Goal: Entertainment & Leisure: Consume media (video, audio)

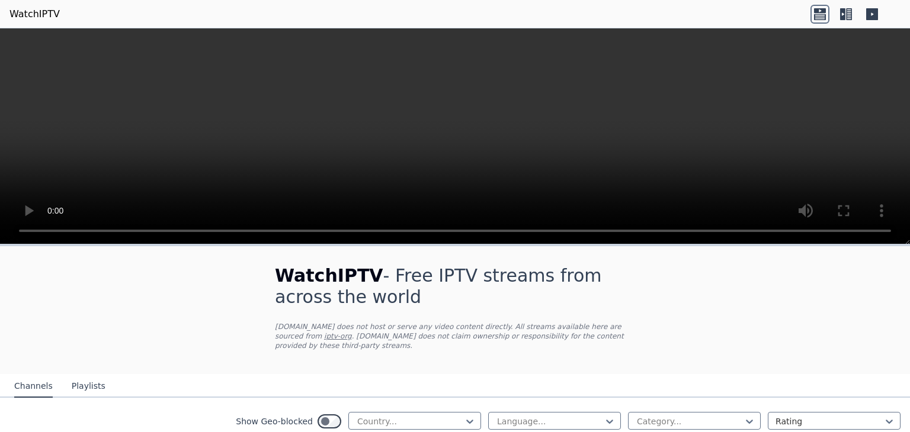
scroll to position [62, 0]
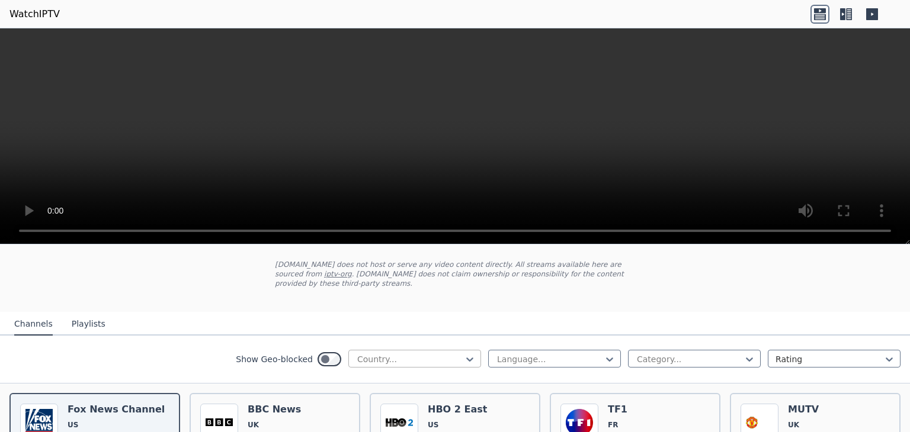
click at [420, 354] on div at bounding box center [410, 360] width 108 height 12
click at [581, 318] on nav "Channels Playlists" at bounding box center [455, 324] width 910 height 24
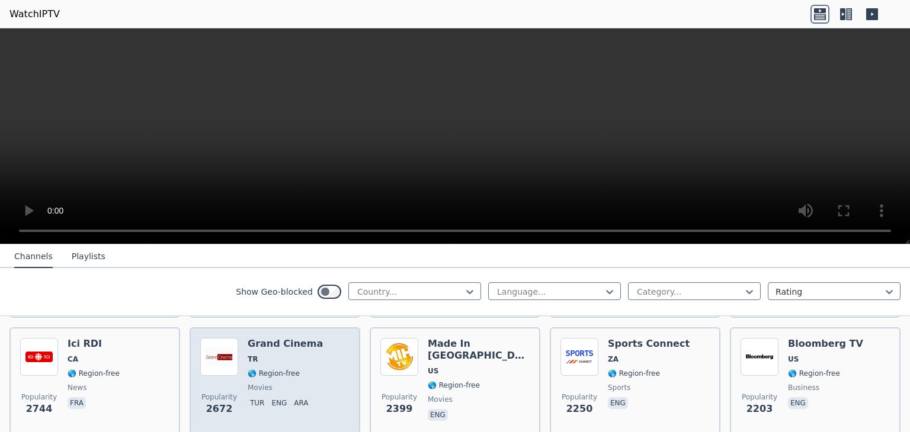
scroll to position [536, 0]
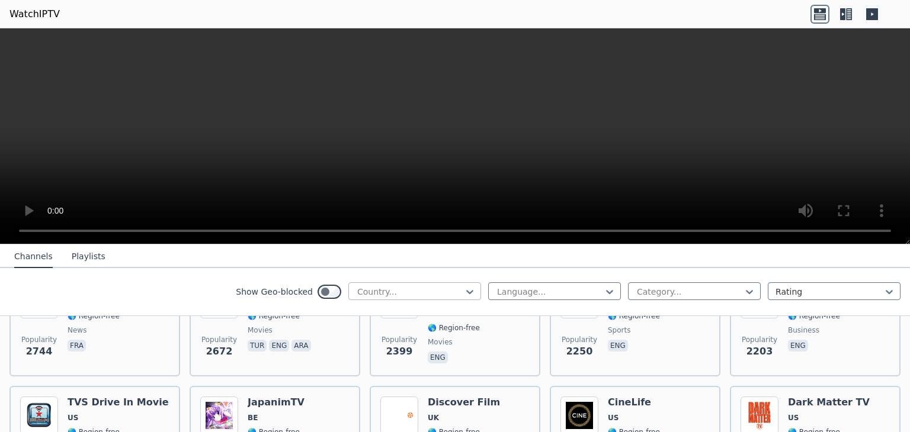
click at [422, 290] on div at bounding box center [410, 292] width 108 height 12
type input "****"
click at [408, 323] on div "[GEOGRAPHIC_DATA]" at bounding box center [414, 317] width 133 height 21
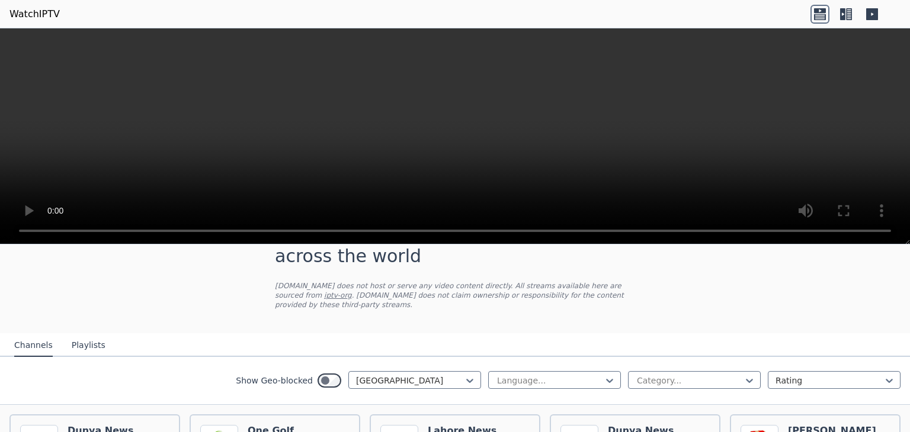
scroll to position [118, 0]
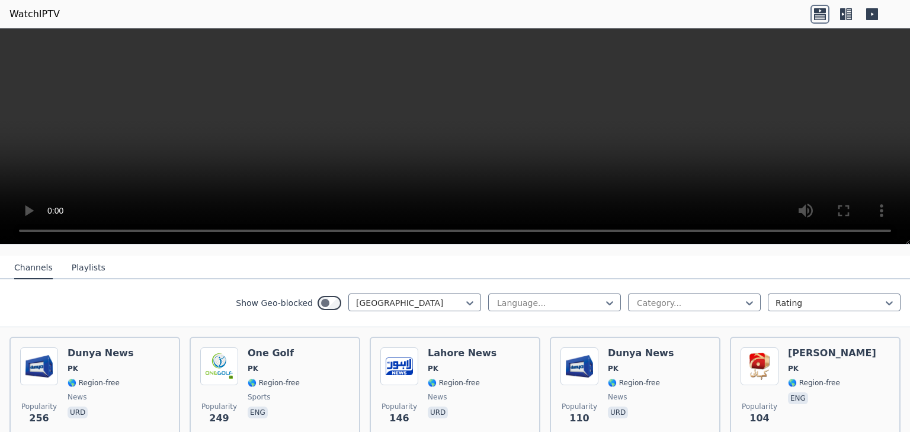
click at [845, 17] on icon at bounding box center [846, 14] width 19 height 19
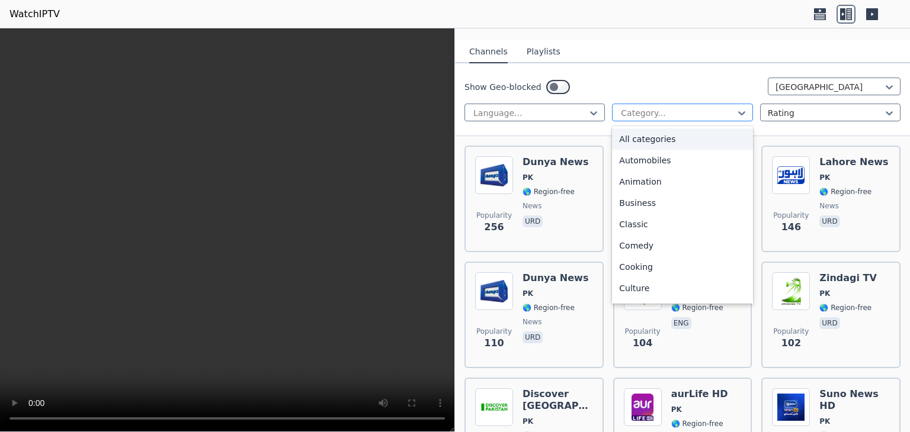
click at [668, 107] on div at bounding box center [678, 113] width 116 height 12
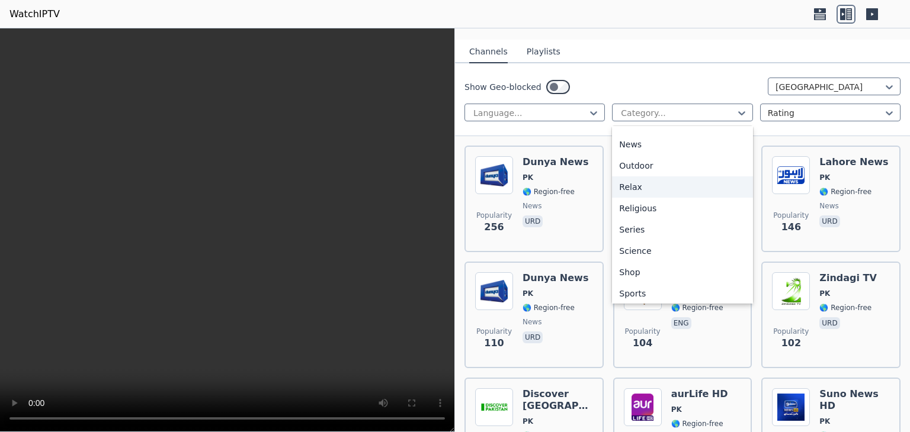
scroll to position [403, 0]
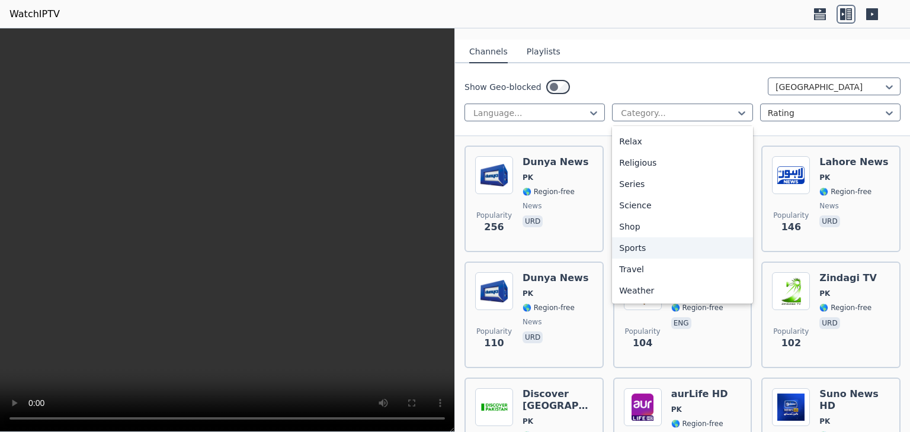
click at [641, 242] on div "Sports" at bounding box center [682, 248] width 140 height 21
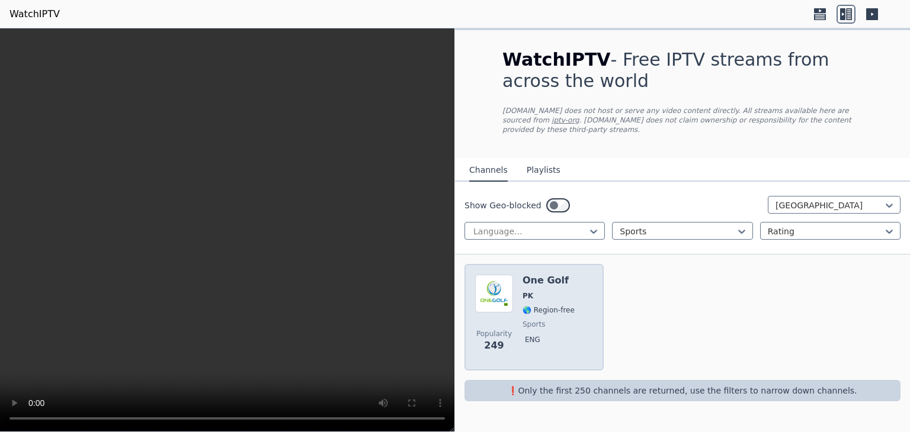
click at [571, 291] on div "Popularity 249 One Golf PK 🌎 Region-free sports eng" at bounding box center [534, 317] width 118 height 85
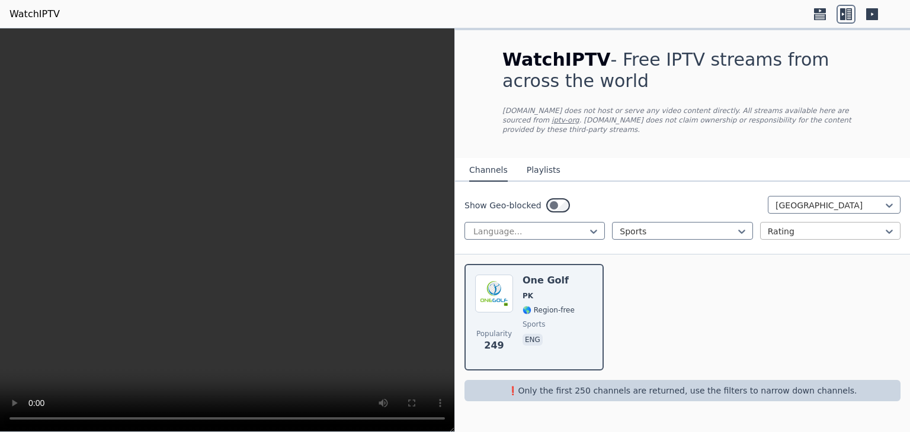
click at [839, 226] on div at bounding box center [826, 232] width 116 height 12
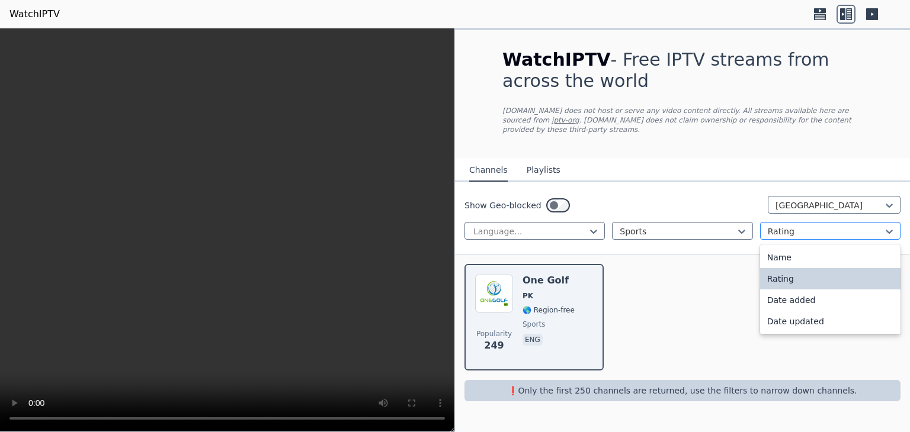
click at [839, 226] on div at bounding box center [826, 232] width 116 height 12
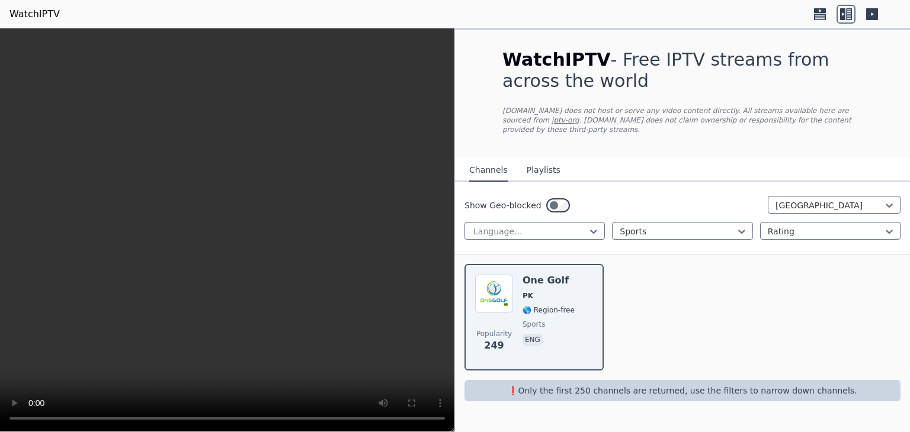
click at [533, 165] on button "Playlists" at bounding box center [544, 170] width 34 height 23
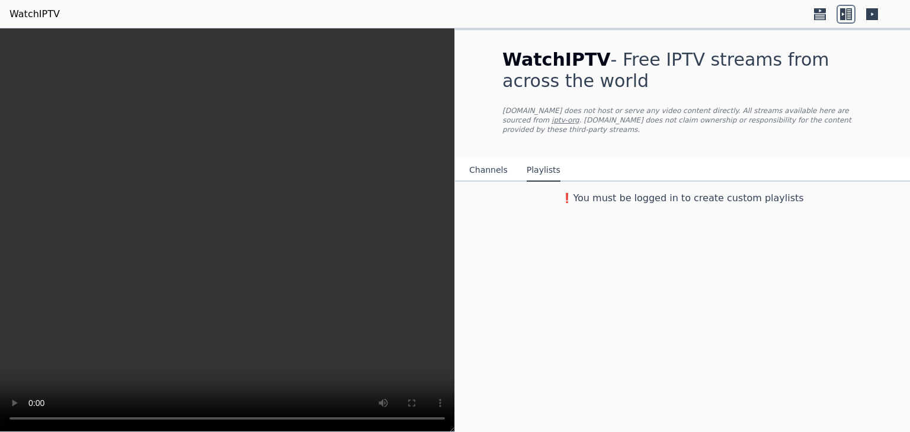
click at [492, 159] on button "Channels" at bounding box center [488, 170] width 39 height 23
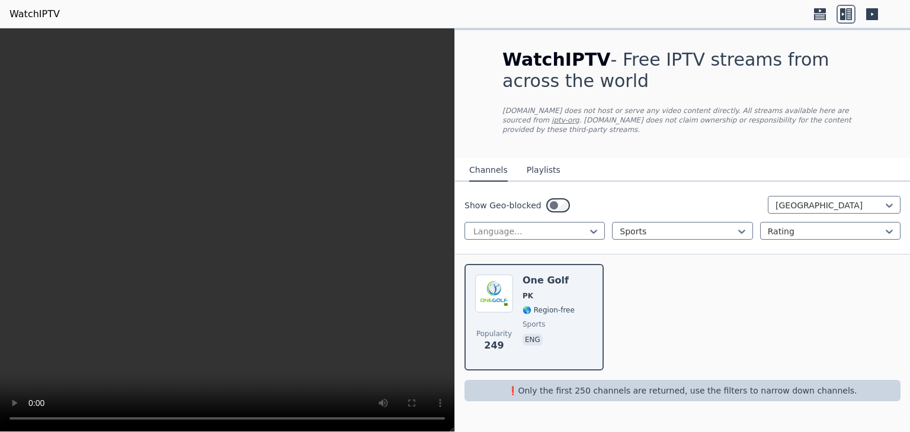
click at [821, 15] on icon at bounding box center [819, 14] width 19 height 19
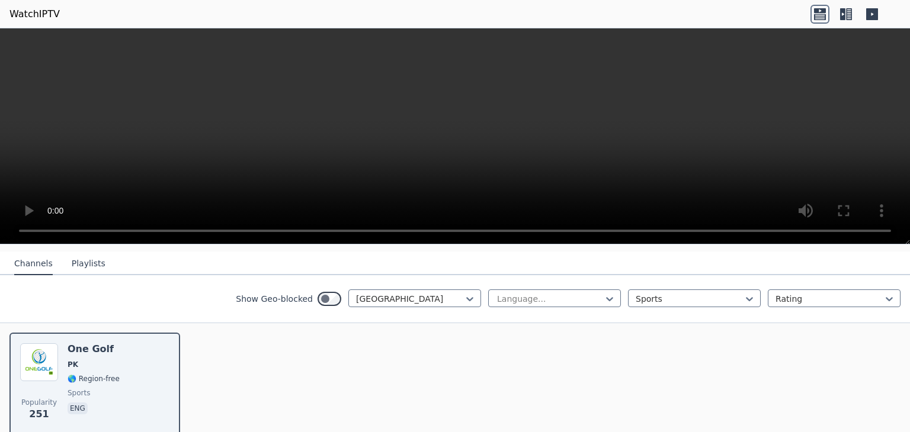
scroll to position [168, 0]
